Goal: Information Seeking & Learning: Learn about a topic

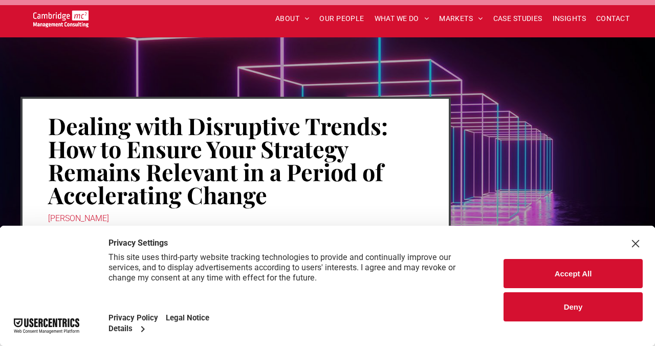
scroll to position [48, 0]
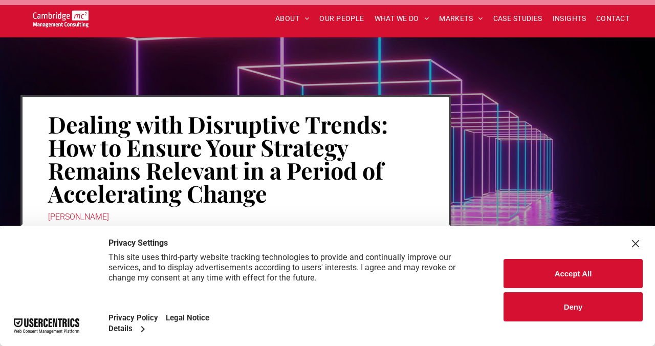
click at [524, 292] on button "Deny" at bounding box center [572, 306] width 139 height 29
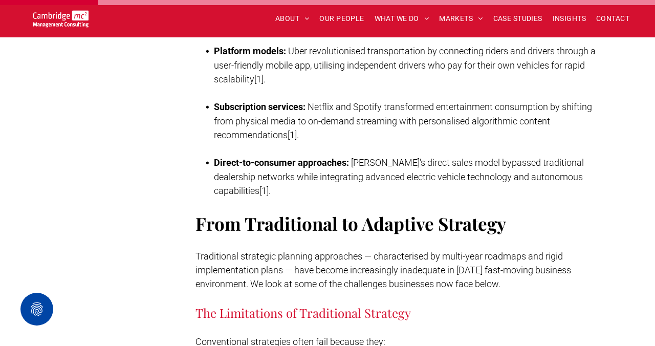
scroll to position [1048, 0]
